Goal: Information Seeking & Learning: Learn about a topic

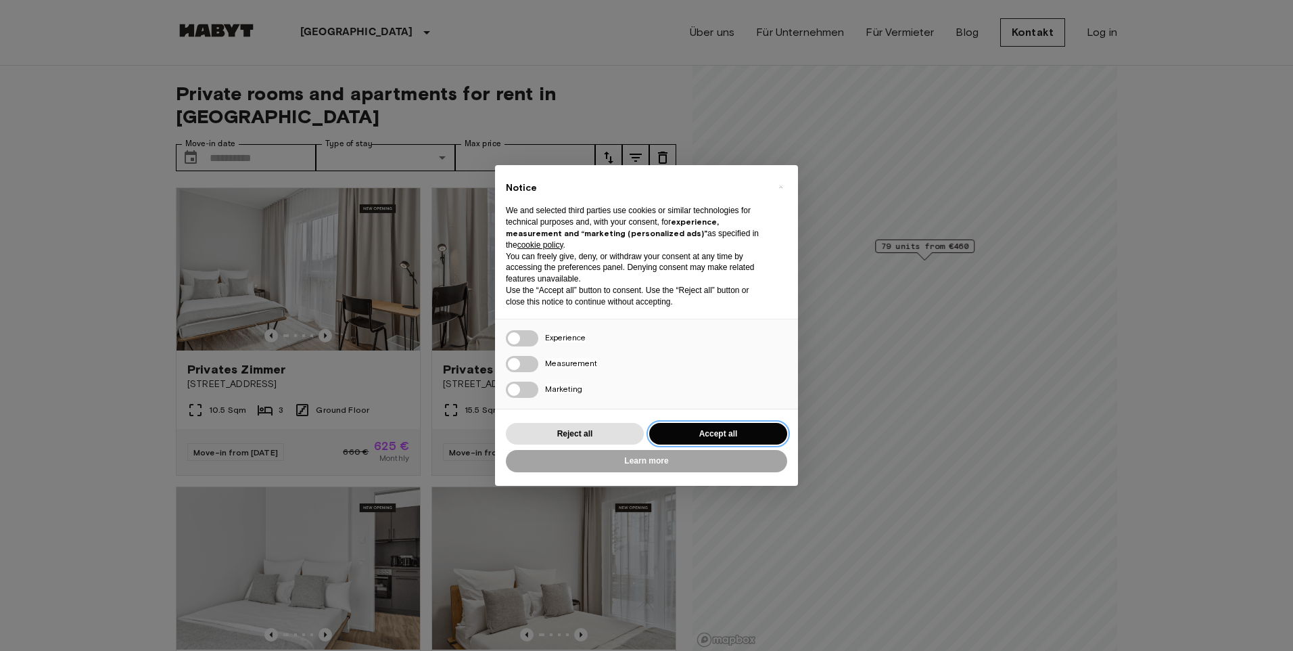
click at [682, 428] on button "Accept all" at bounding box center [718, 434] width 138 height 22
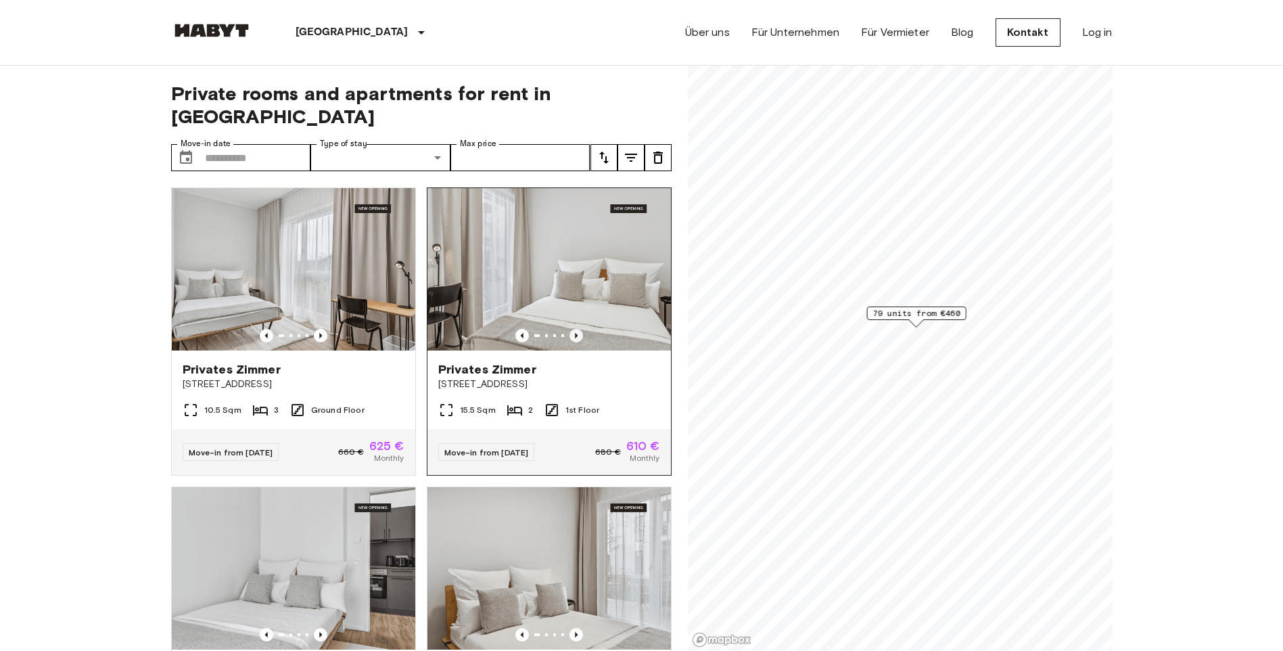
click at [569, 329] on icon "Previous image" at bounding box center [576, 336] width 14 height 14
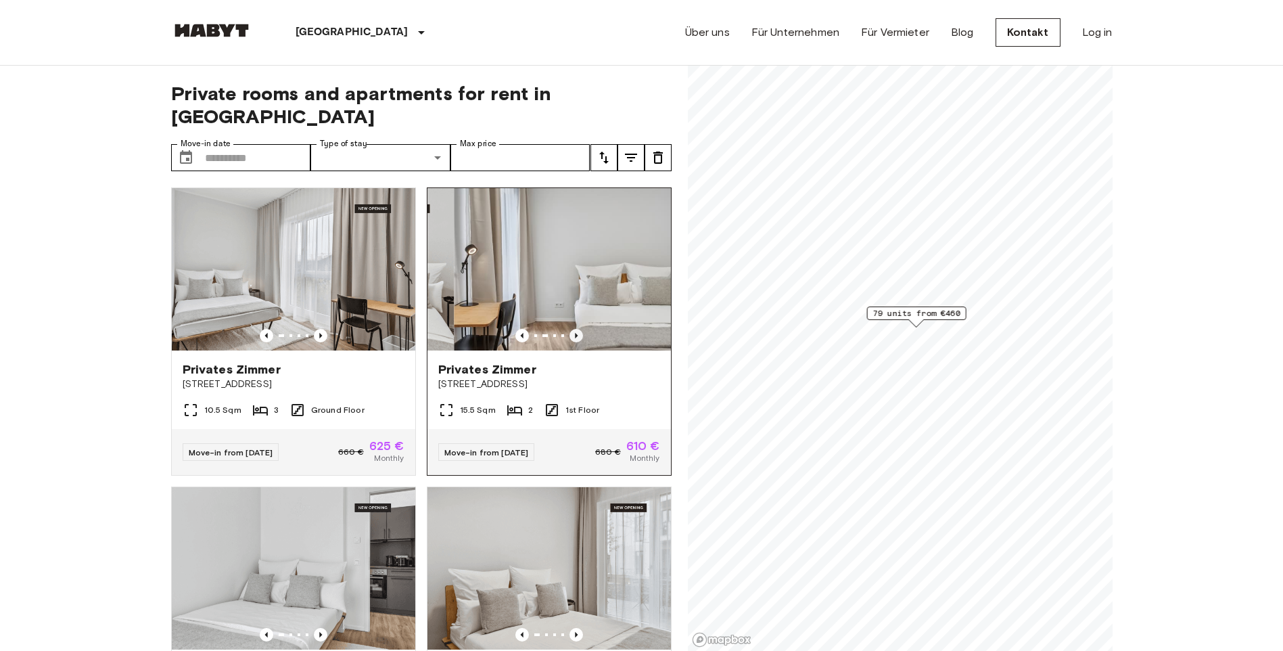
click at [569, 329] on icon "Previous image" at bounding box center [576, 336] width 14 height 14
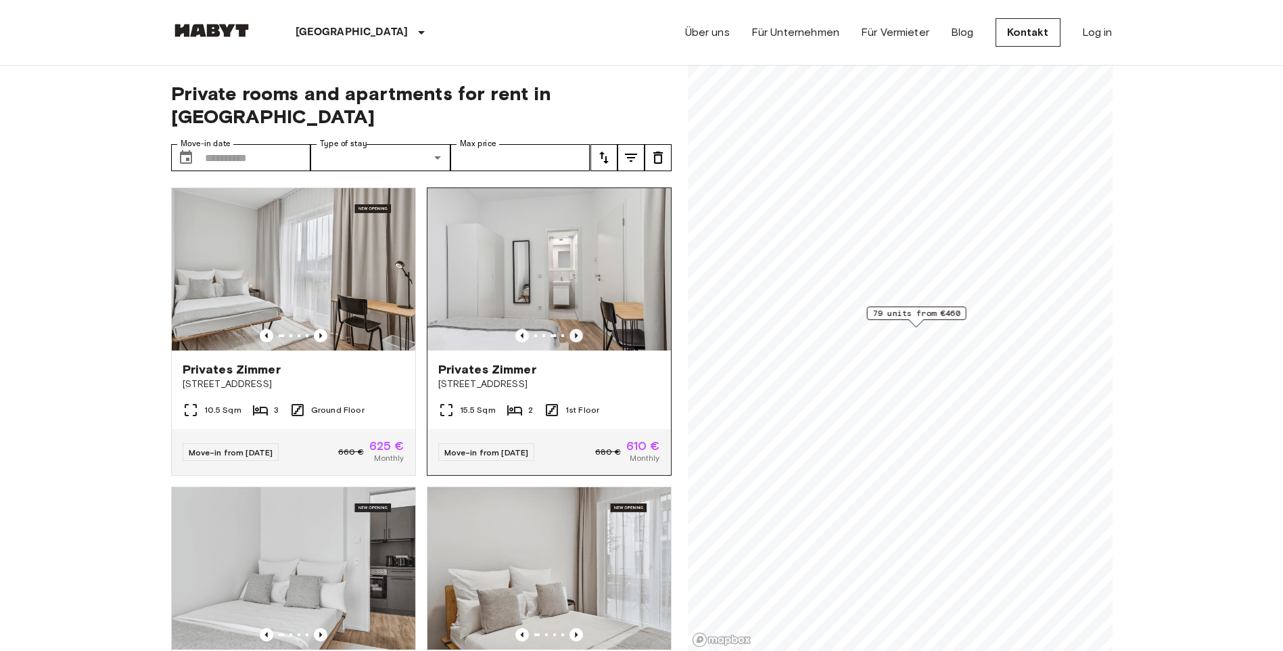
click at [569, 329] on icon "Previous image" at bounding box center [576, 336] width 14 height 14
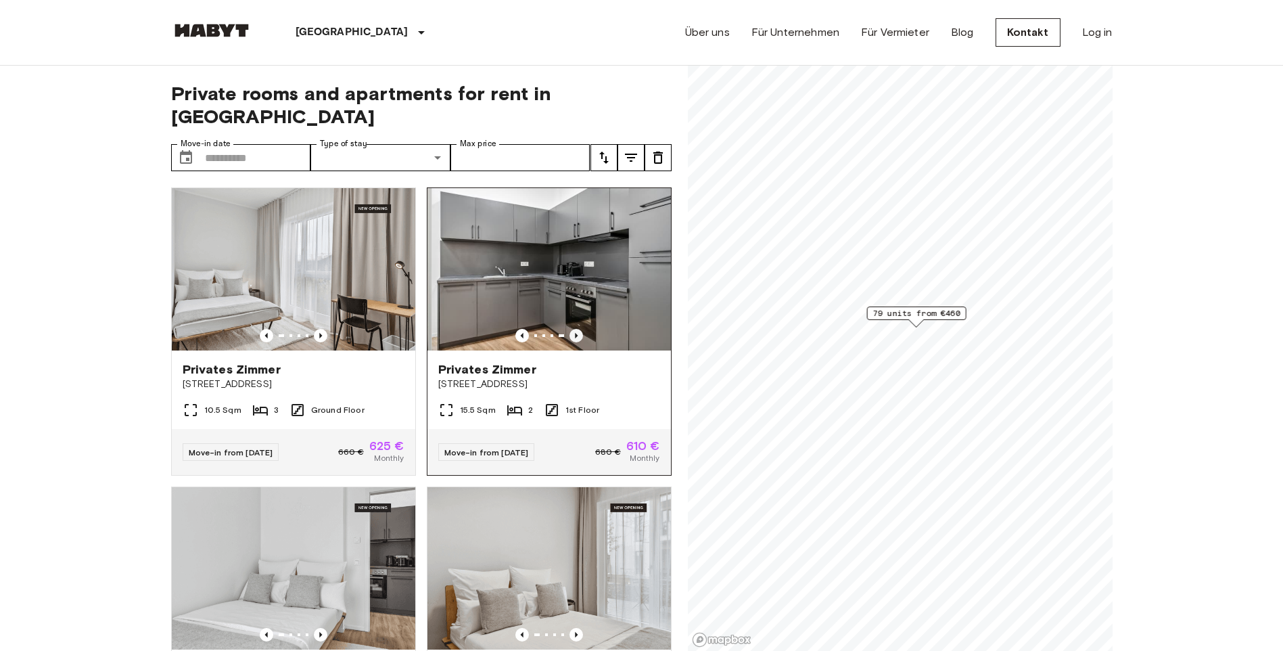
click at [569, 329] on icon "Previous image" at bounding box center [576, 336] width 14 height 14
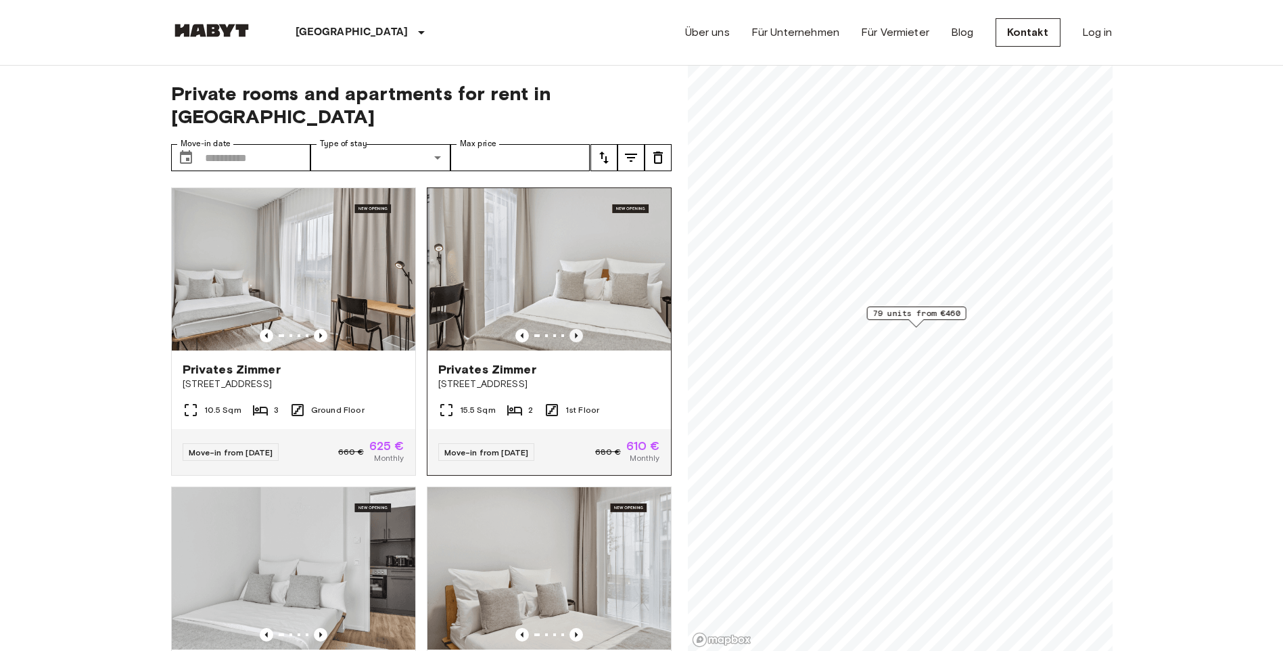
click at [569, 329] on icon "Previous image" at bounding box center [576, 336] width 14 height 14
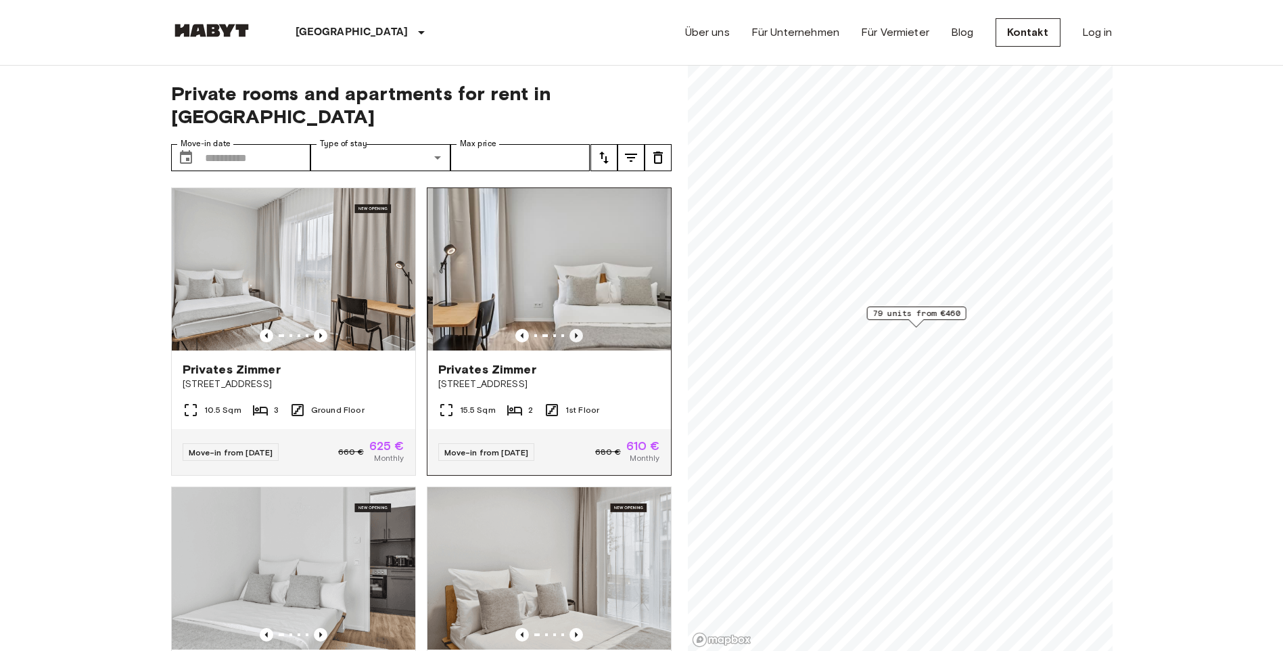
click at [569, 329] on icon "Previous image" at bounding box center [576, 336] width 14 height 14
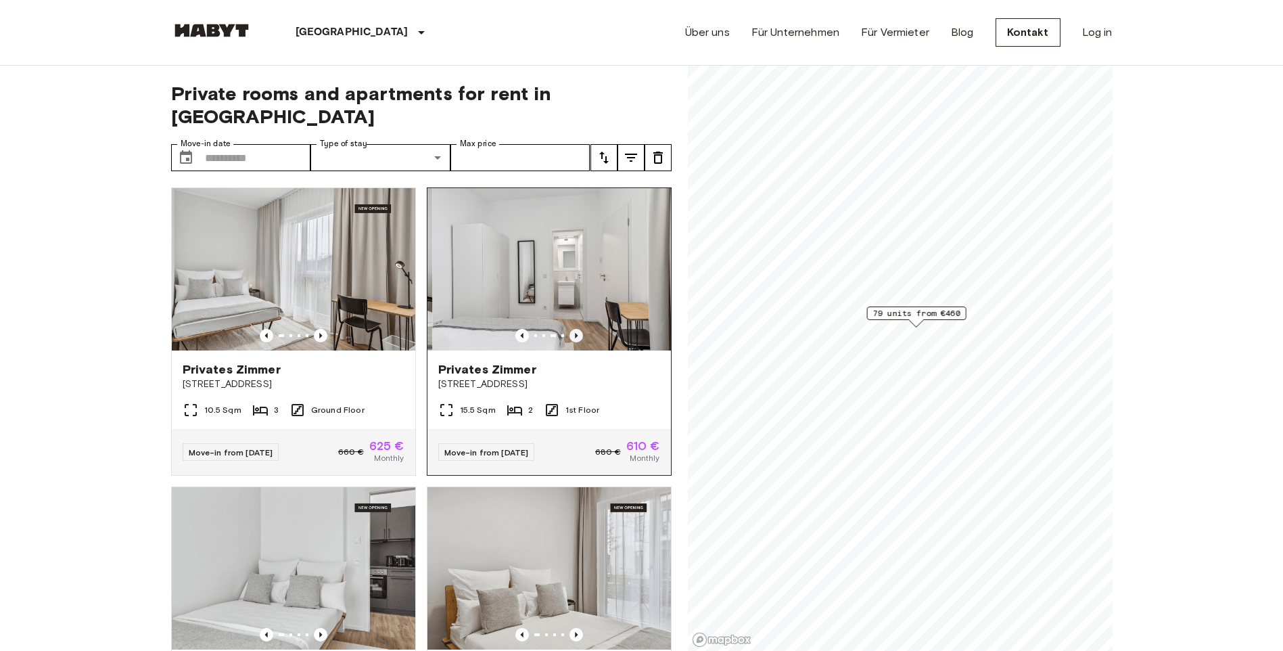
click at [569, 329] on icon "Previous image" at bounding box center [576, 336] width 14 height 14
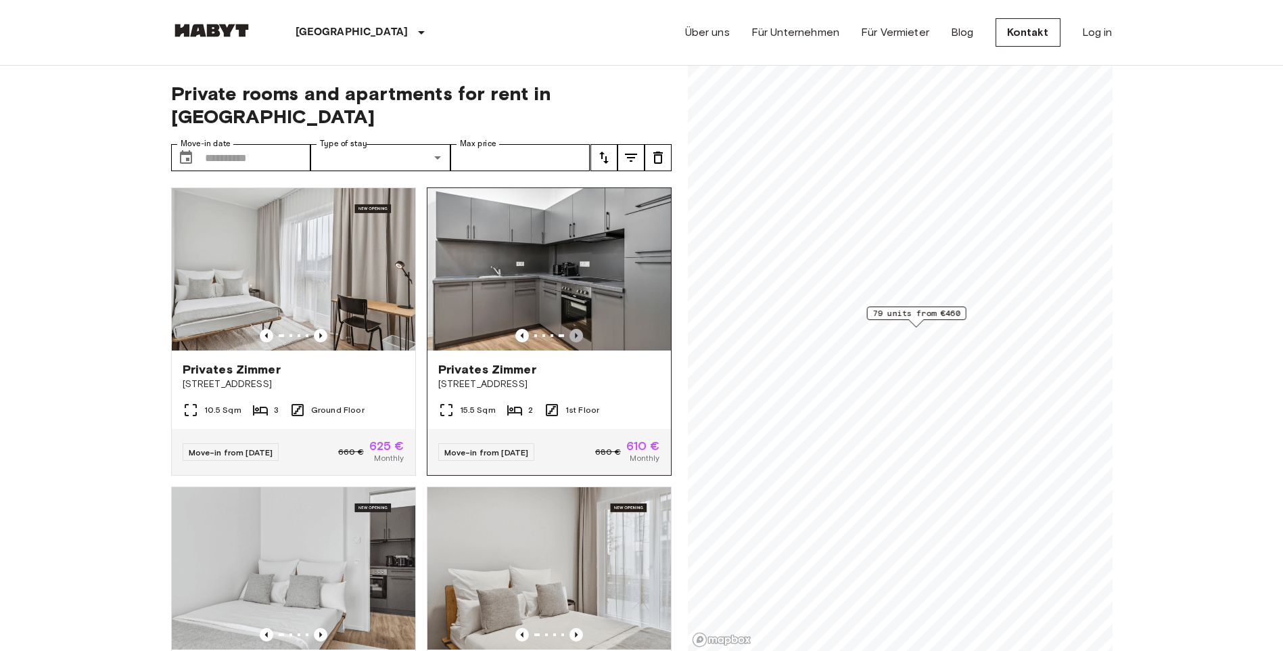
click at [569, 329] on icon "Previous image" at bounding box center [576, 336] width 14 height 14
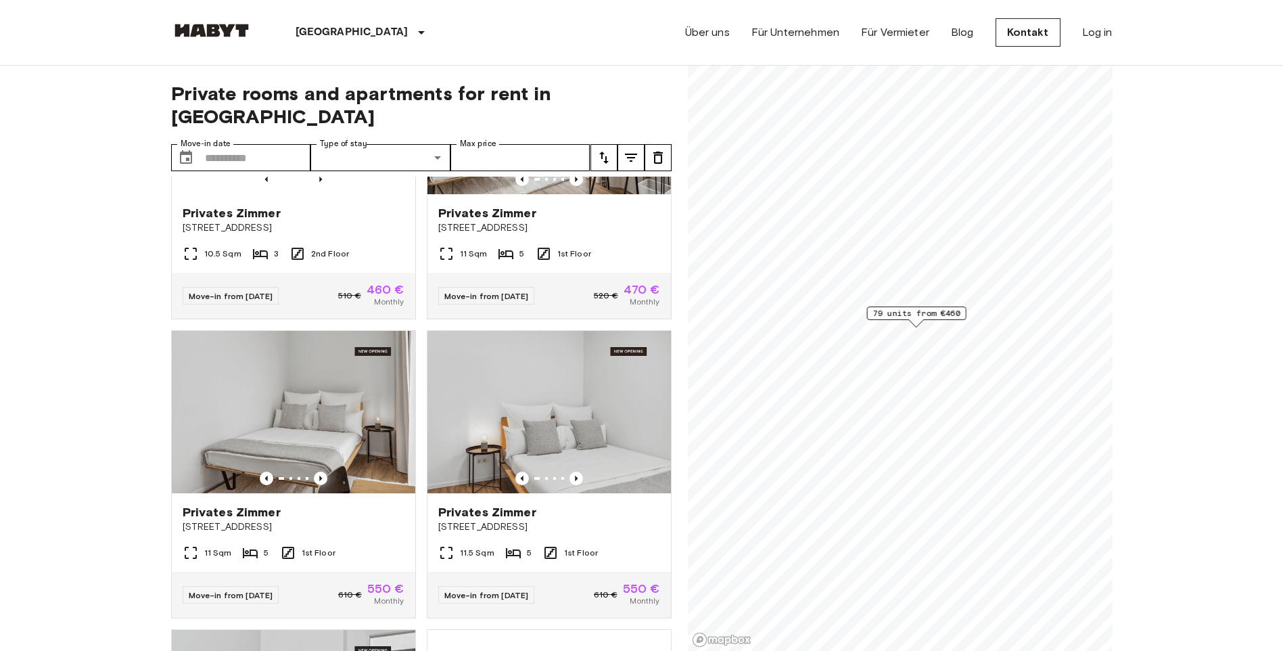
scroll to position [1826, 0]
